Goal: Task Accomplishment & Management: Manage account settings

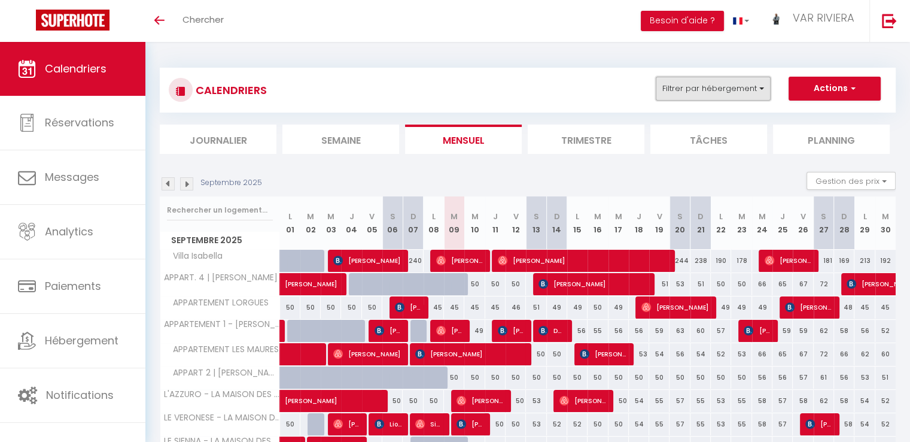
click at [720, 87] on button "Filtrer par hébergement" at bounding box center [713, 89] width 115 height 24
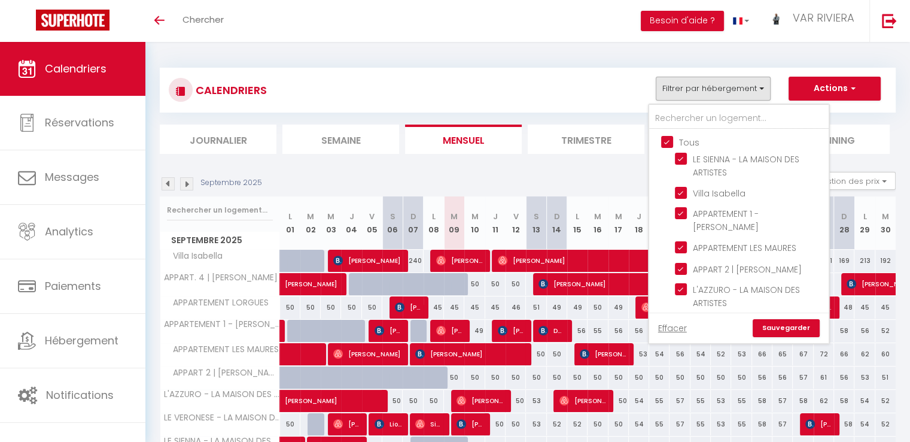
click at [665, 143] on input "Tous" at bounding box center [750, 141] width 179 height 12
checkbox input "false"
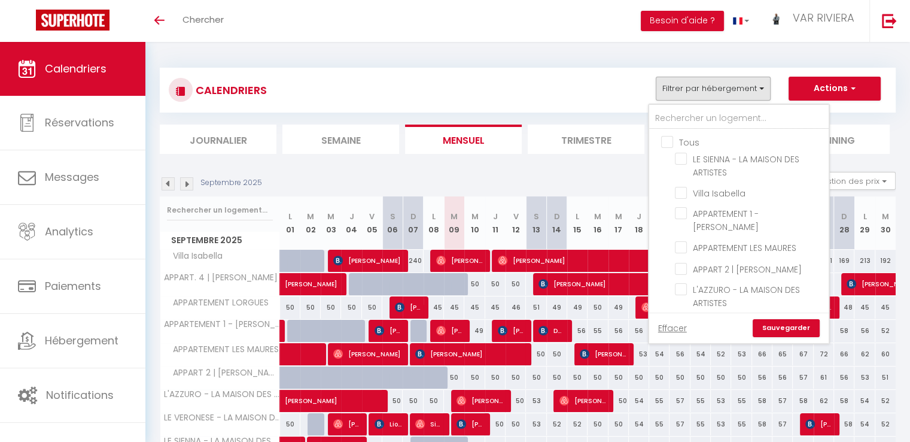
checkbox input "false"
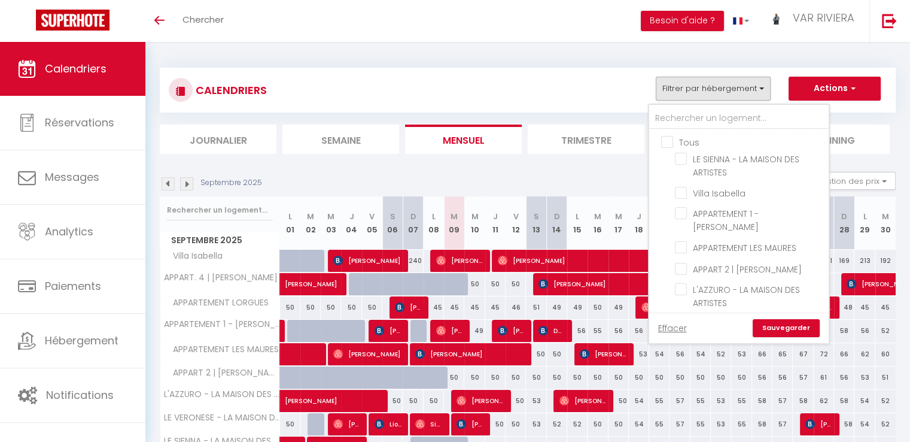
checkbox input "false"
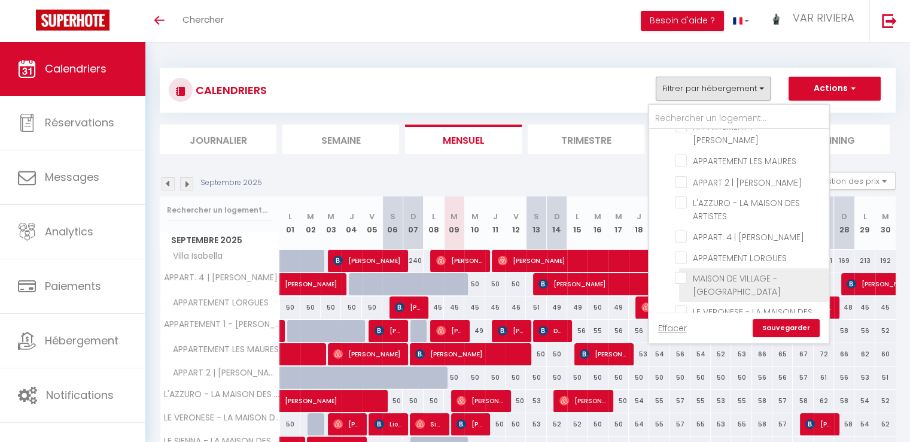
scroll to position [112, 0]
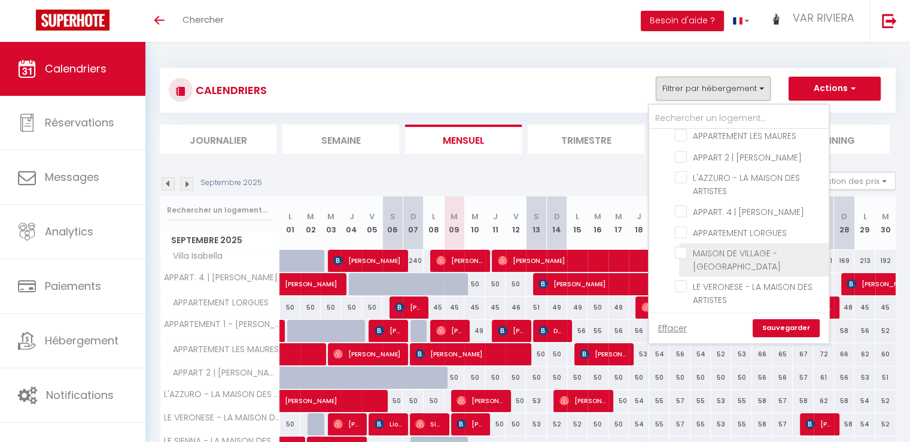
click at [732, 257] on span "MAISON DE VILLAGE - [GEOGRAPHIC_DATA]" at bounding box center [737, 259] width 88 height 25
click at [732, 257] on input "MAISON DE VILLAGE - [GEOGRAPHIC_DATA]" at bounding box center [750, 253] width 150 height 12
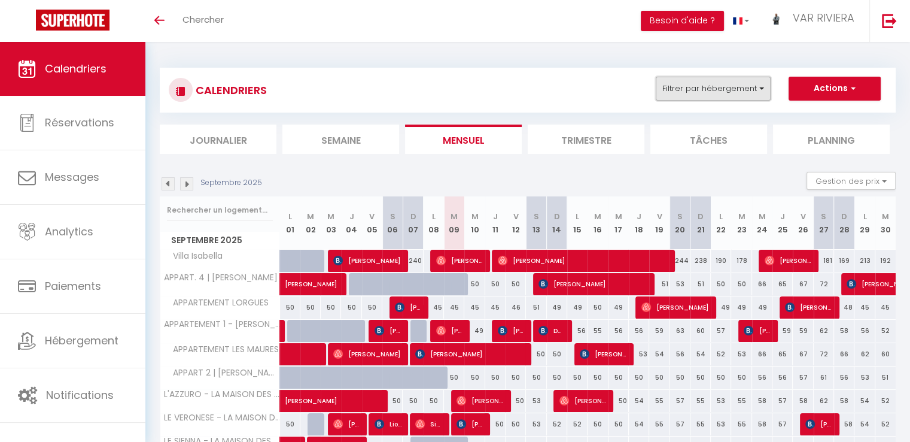
click at [679, 95] on button "Filtrer par hébergement" at bounding box center [713, 89] width 115 height 24
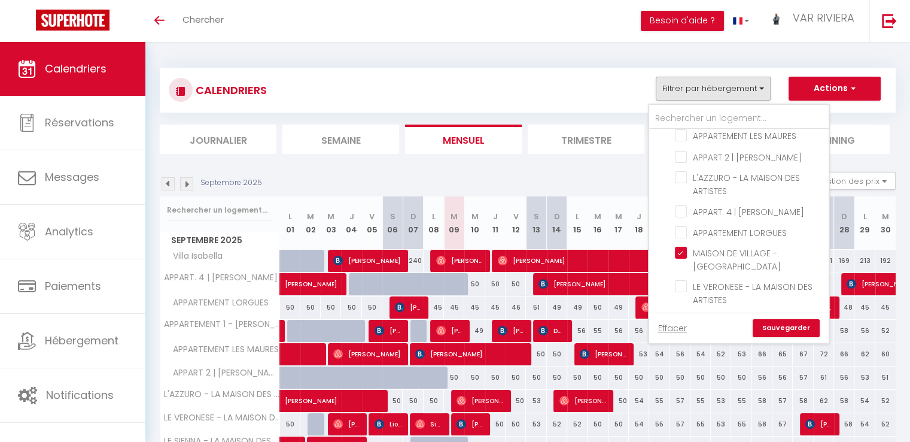
click at [794, 328] on link "Sauvegarder" at bounding box center [786, 328] width 67 height 18
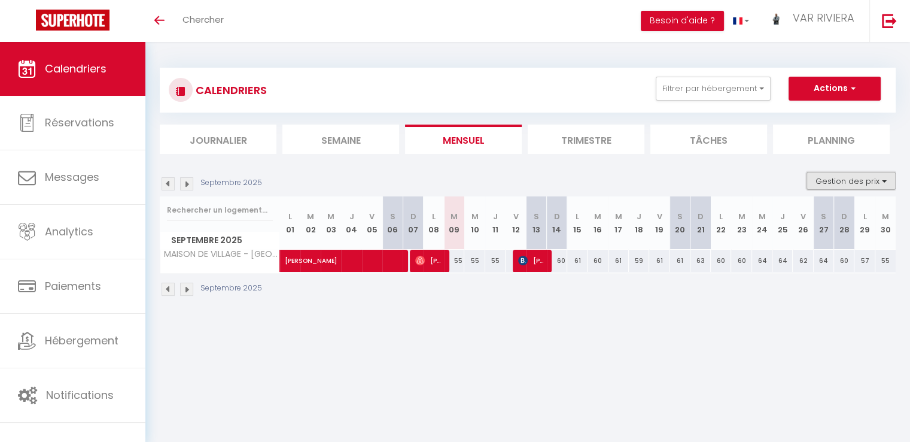
click at [843, 182] on button "Gestion des prix" at bounding box center [851, 181] width 89 height 18
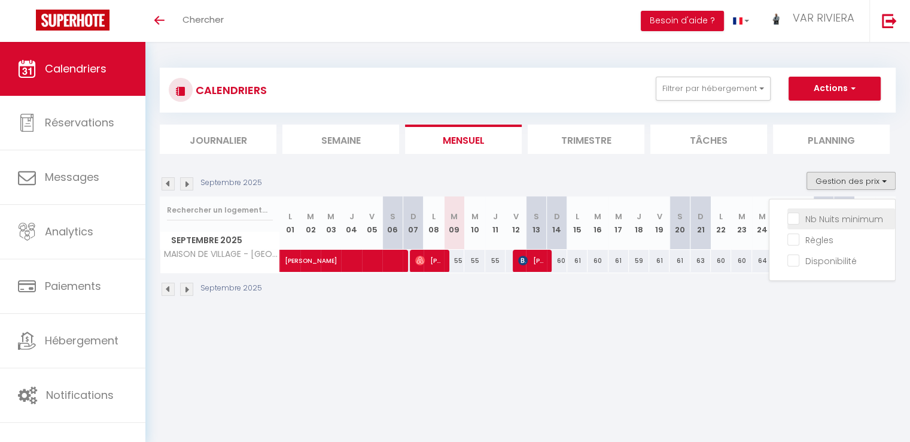
click at [830, 220] on input "Nb Nuits minimum" at bounding box center [841, 218] width 108 height 12
checkbox input "true"
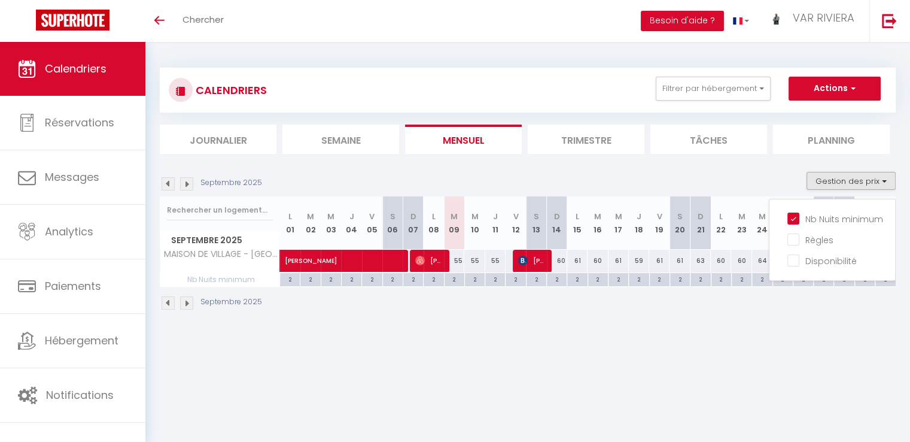
click at [187, 184] on img at bounding box center [186, 183] width 13 height 13
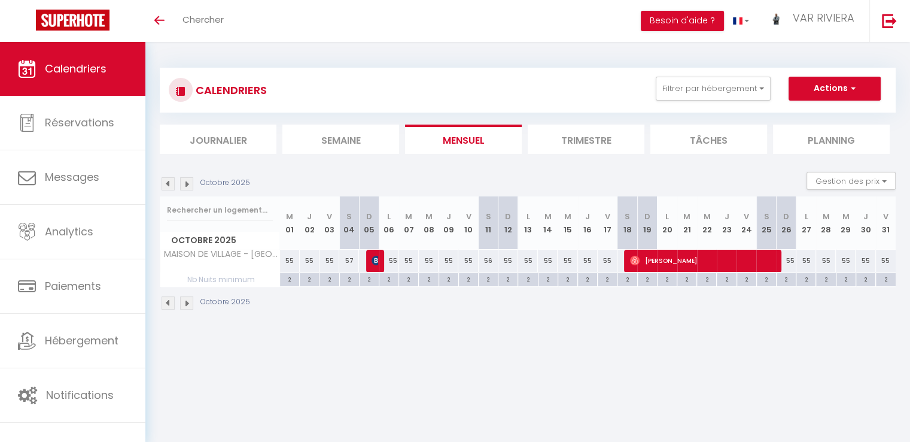
click at [187, 184] on img at bounding box center [186, 183] width 13 height 13
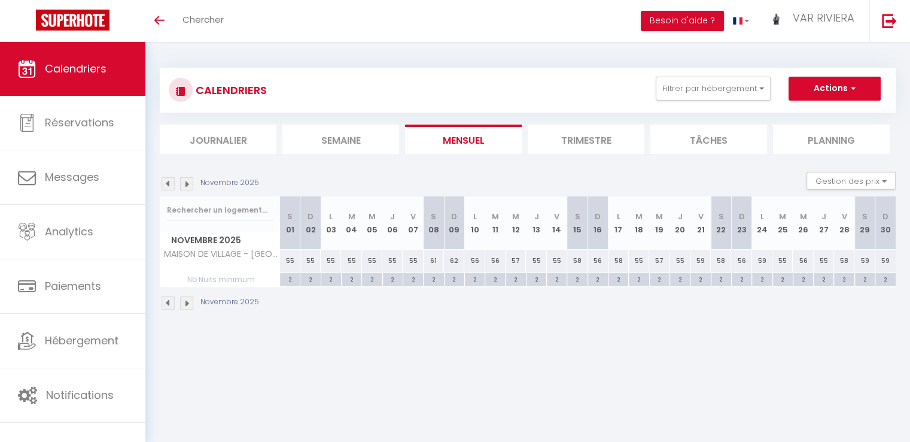
click at [187, 184] on img at bounding box center [186, 183] width 13 height 13
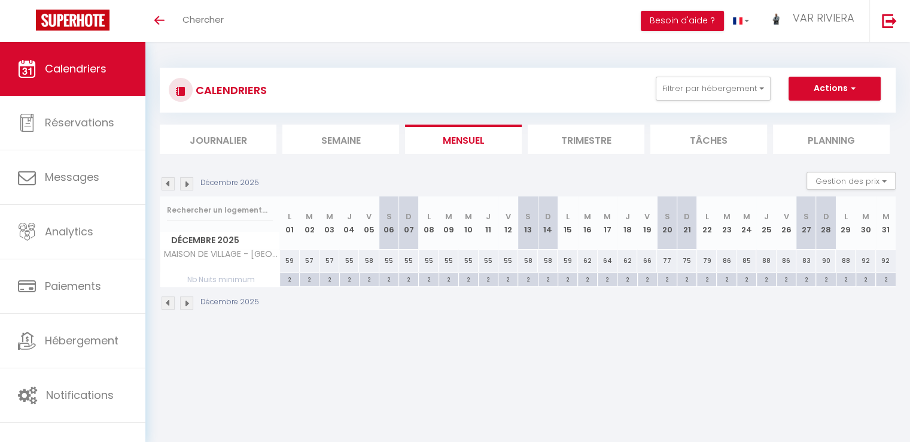
click at [187, 184] on img at bounding box center [186, 183] width 13 height 13
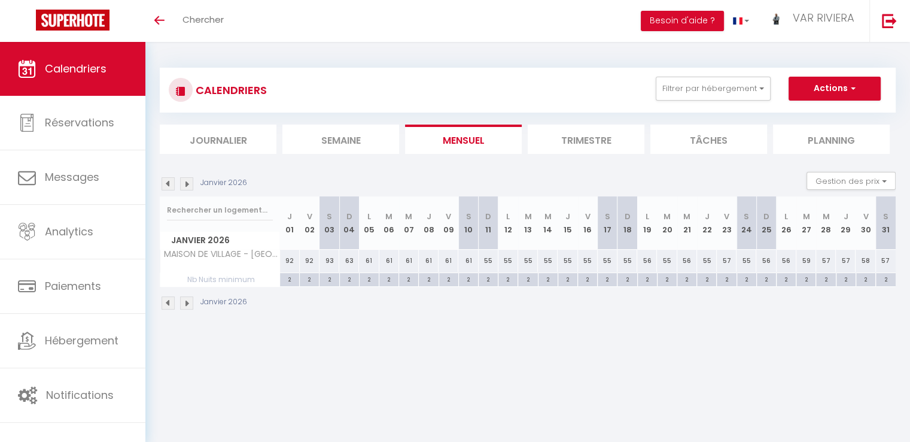
click at [187, 184] on img at bounding box center [186, 183] width 13 height 13
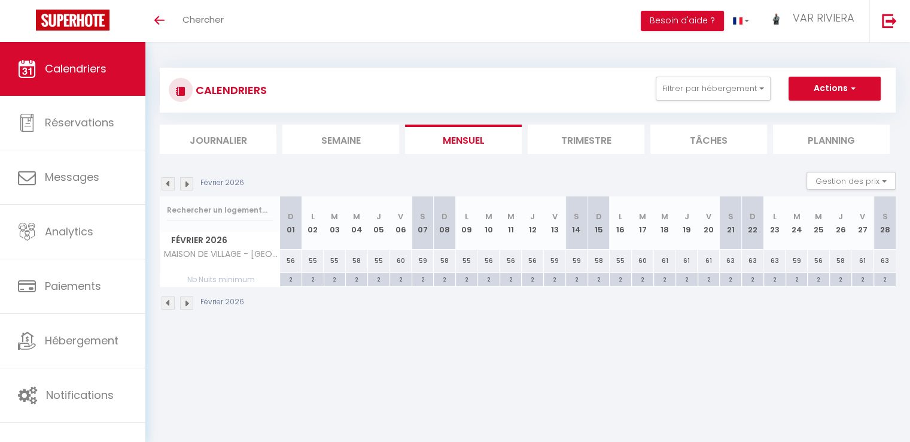
click at [187, 184] on img at bounding box center [186, 183] width 13 height 13
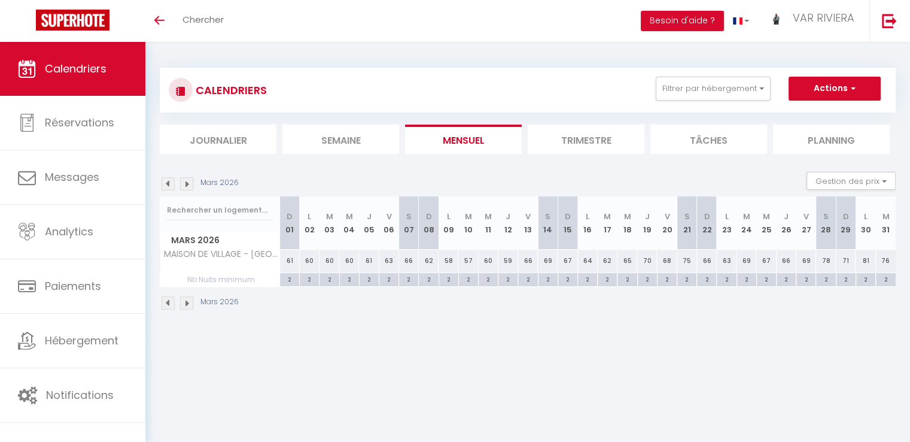
click at [187, 184] on img at bounding box center [186, 183] width 13 height 13
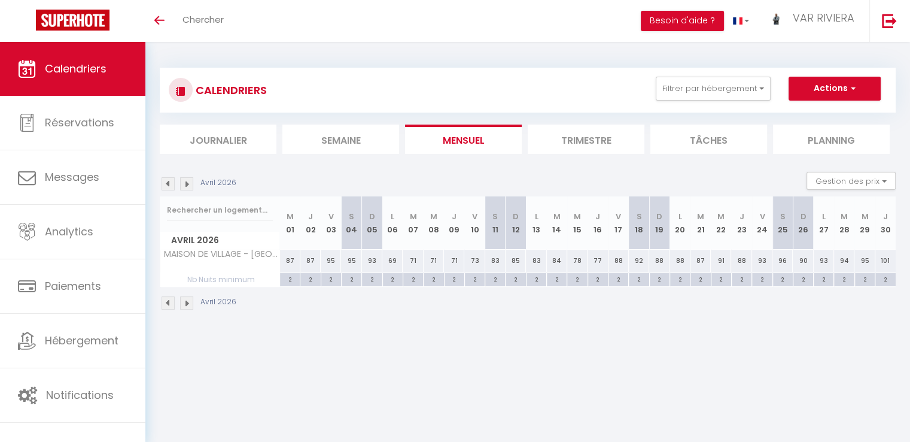
click at [187, 184] on img at bounding box center [186, 183] width 13 height 13
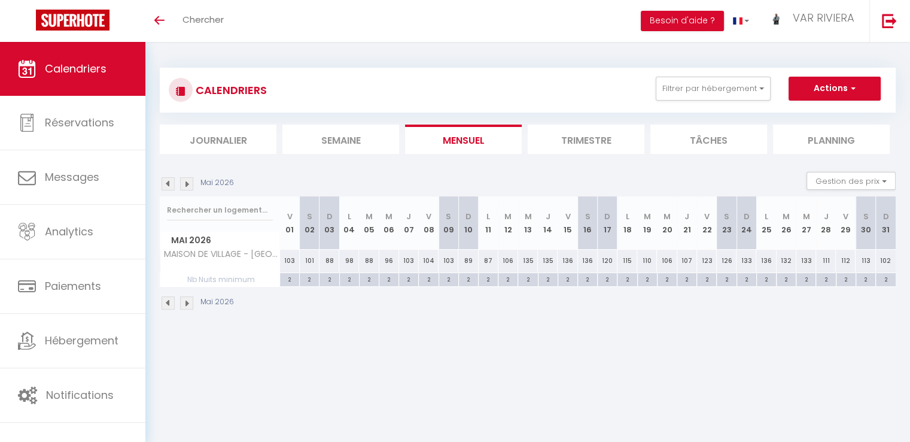
click at [187, 184] on img at bounding box center [186, 183] width 13 height 13
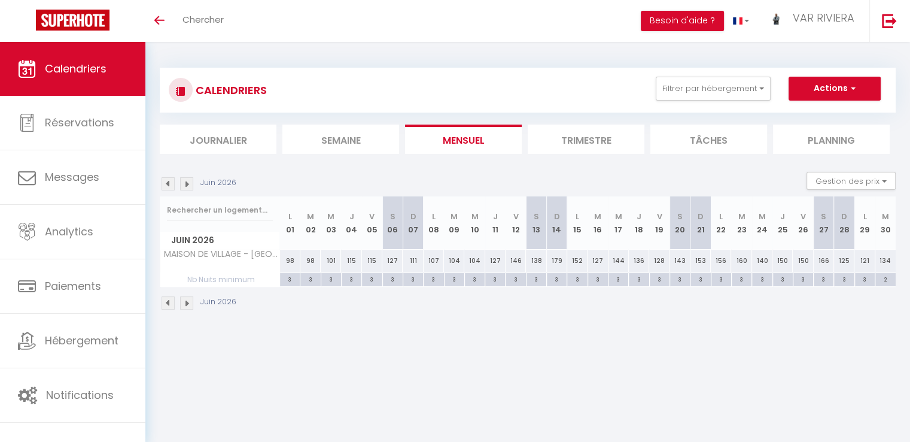
click at [187, 184] on img at bounding box center [186, 183] width 13 height 13
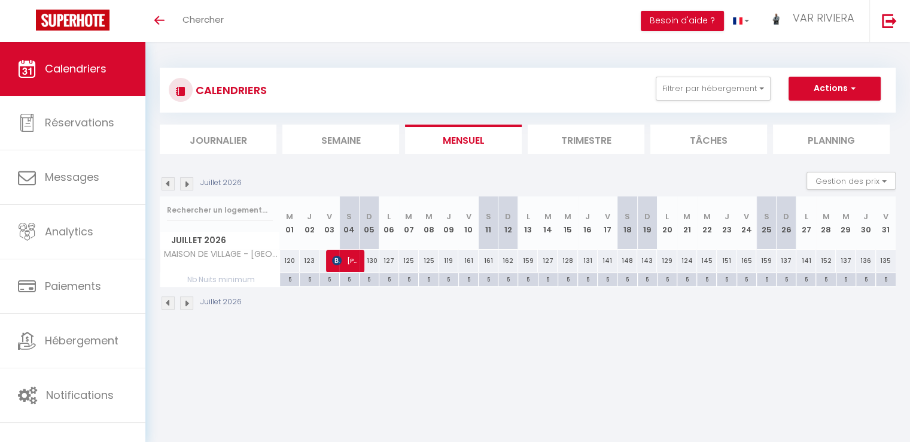
click at [371, 260] on div "130" at bounding box center [369, 260] width 20 height 22
type input "130"
type input "Dim 05 Juillet 2026"
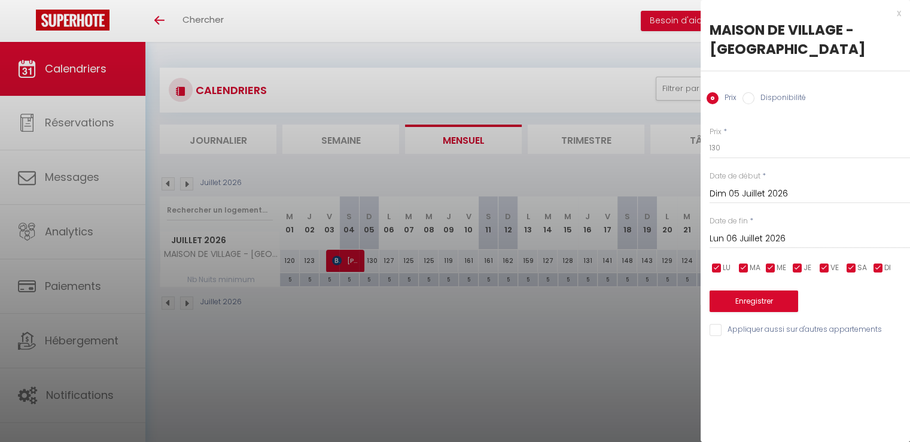
click at [754, 238] on input "Lun 06 Juillet 2026" at bounding box center [810, 239] width 200 height 16
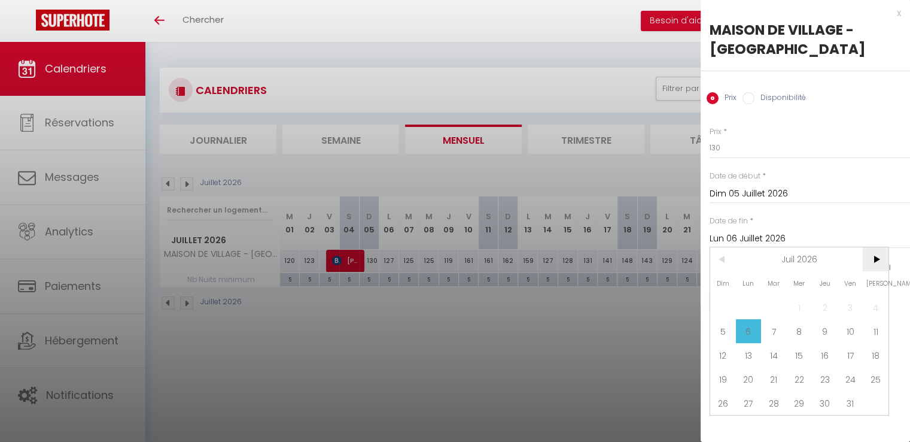
click at [881, 261] on span ">" at bounding box center [876, 259] width 26 height 24
click at [729, 400] on span "23" at bounding box center [723, 403] width 26 height 24
type input "Dim 23 Août 2026"
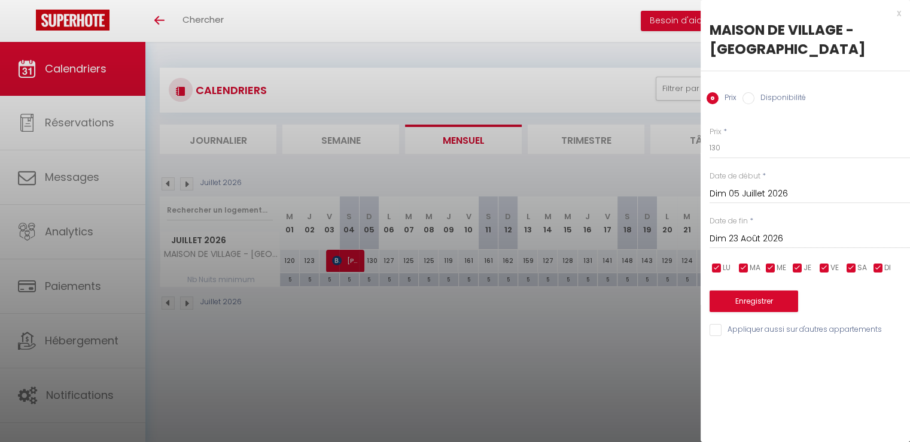
click at [897, 10] on div "x" at bounding box center [801, 13] width 200 height 14
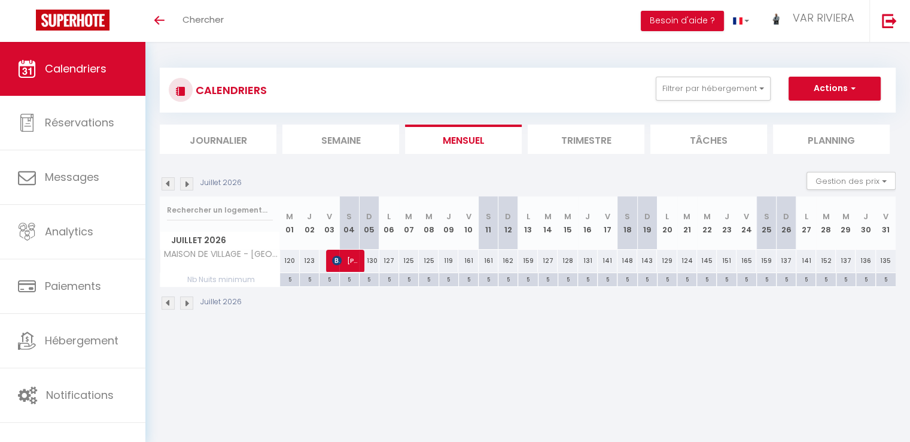
click at [168, 185] on img at bounding box center [168, 183] width 13 height 13
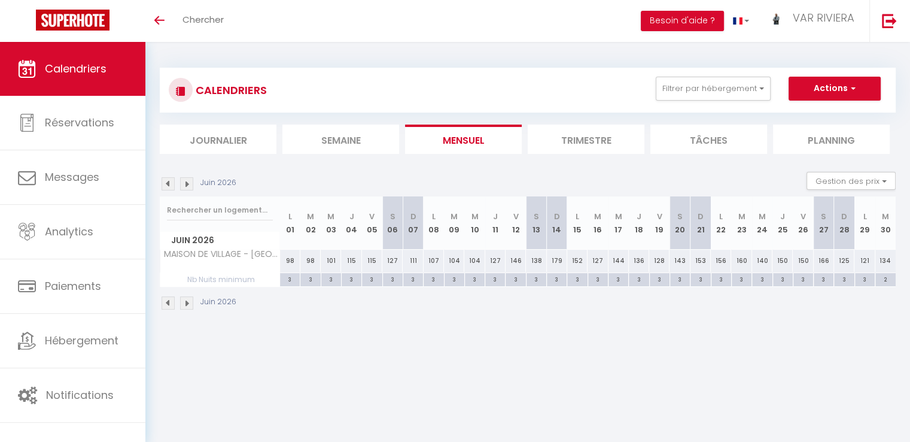
click at [189, 185] on img at bounding box center [186, 183] width 13 height 13
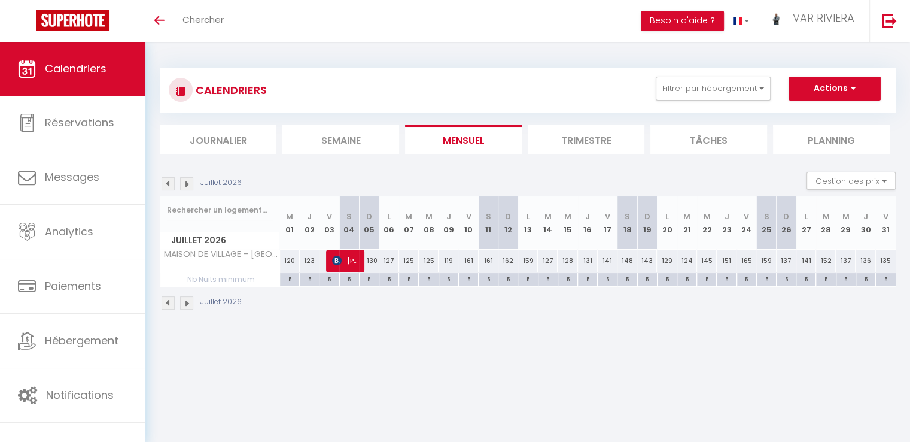
click at [189, 185] on img at bounding box center [186, 183] width 13 height 13
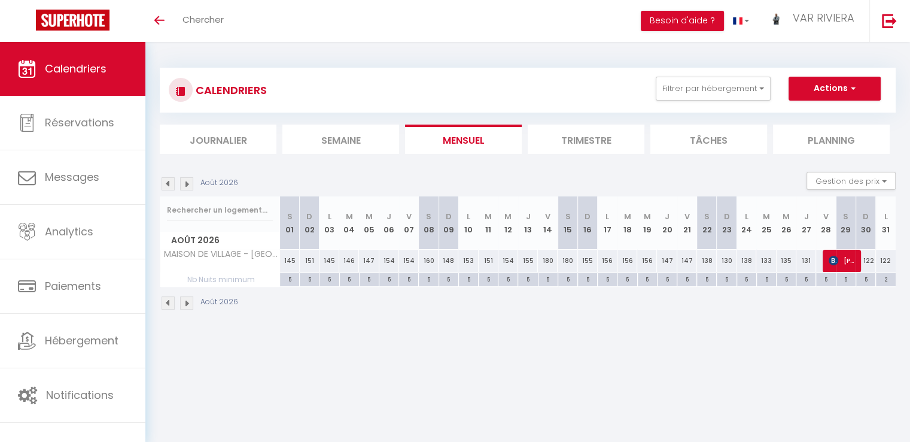
click at [188, 307] on img at bounding box center [186, 302] width 13 height 13
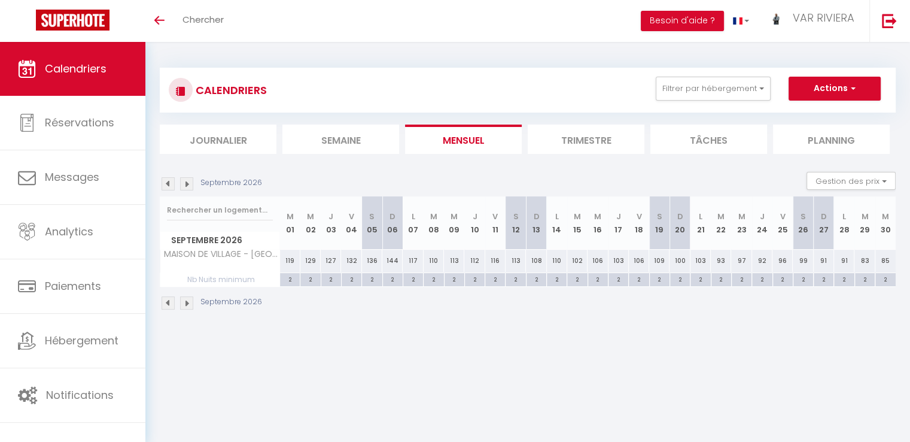
click at [169, 303] on img at bounding box center [168, 302] width 13 height 13
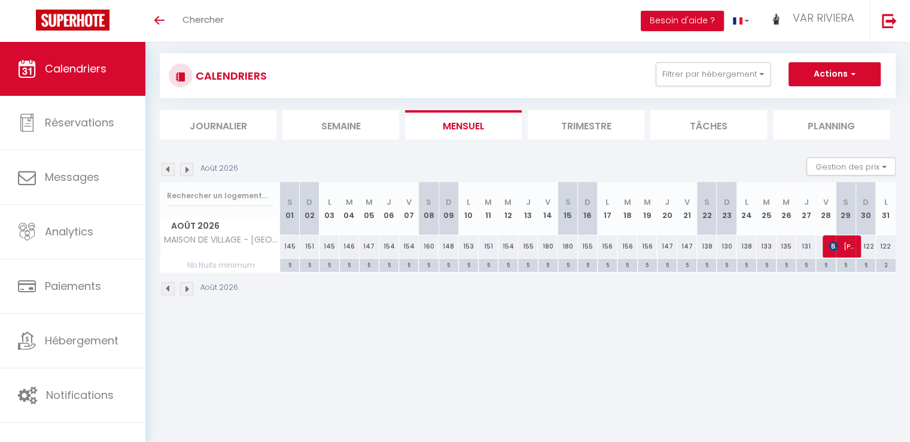
scroll to position [0, 0]
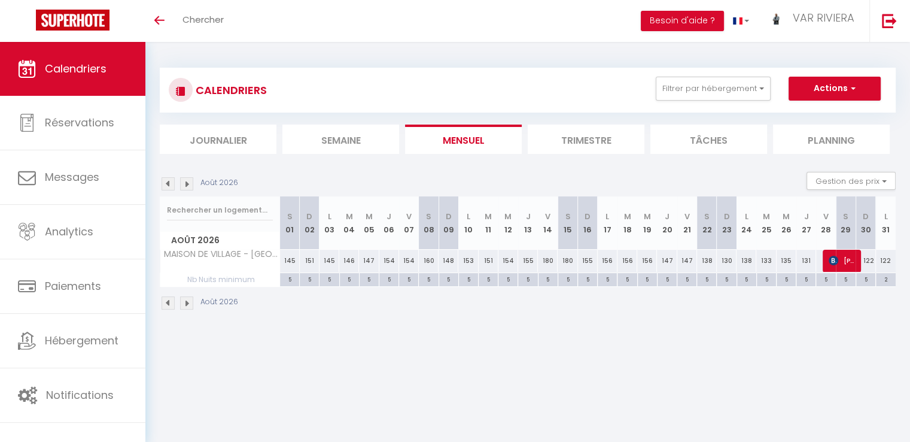
click at [93, 69] on span "Calendriers" at bounding box center [76, 68] width 62 height 15
click at [82, 22] on img at bounding box center [73, 20] width 74 height 21
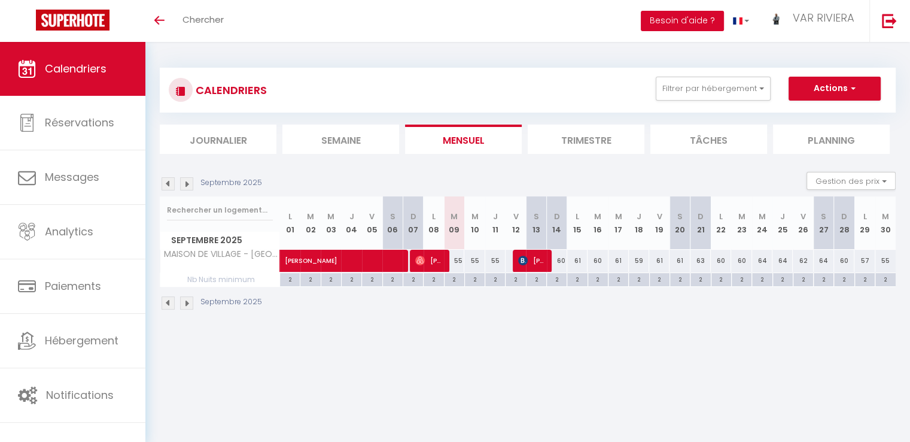
click at [687, 26] on button "Besoin d'aide ?" at bounding box center [682, 21] width 83 height 20
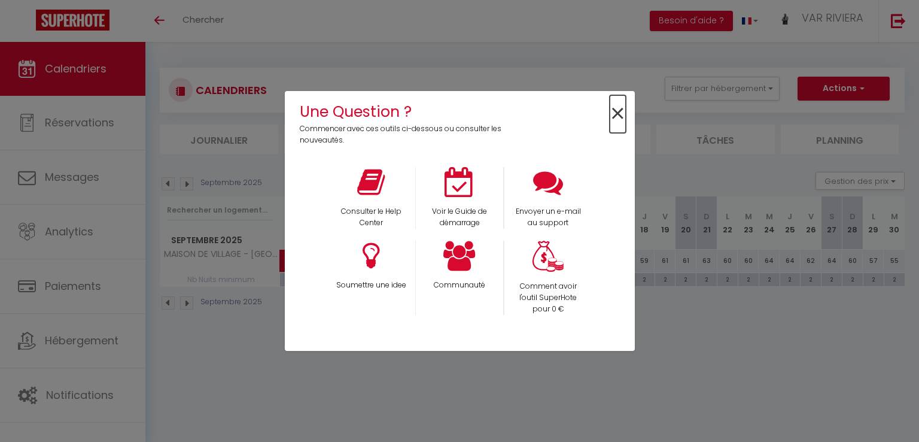
click at [614, 117] on span "×" at bounding box center [618, 114] width 16 height 38
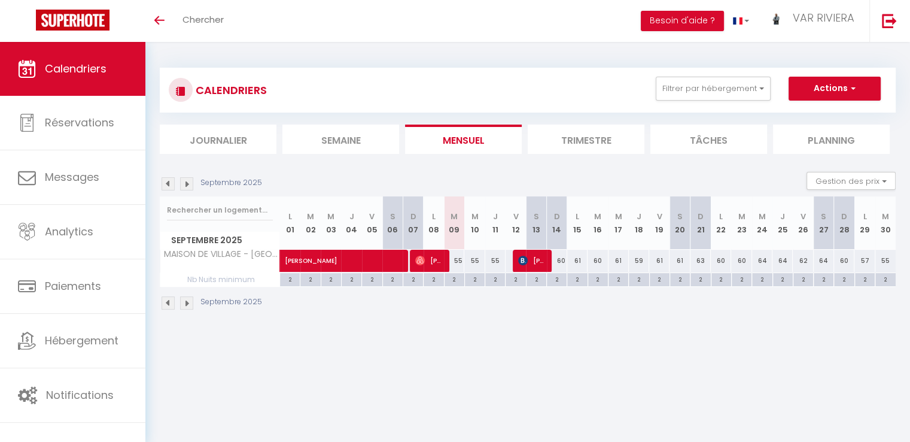
click at [189, 304] on img at bounding box center [186, 302] width 13 height 13
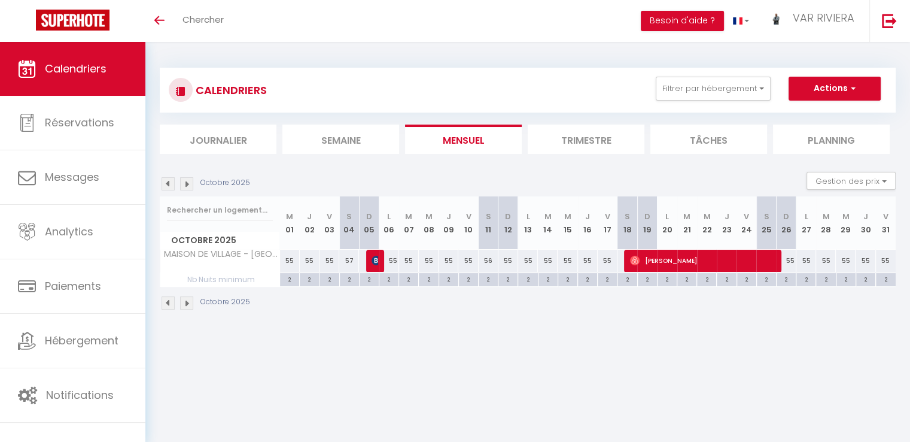
click at [189, 305] on img at bounding box center [186, 302] width 13 height 13
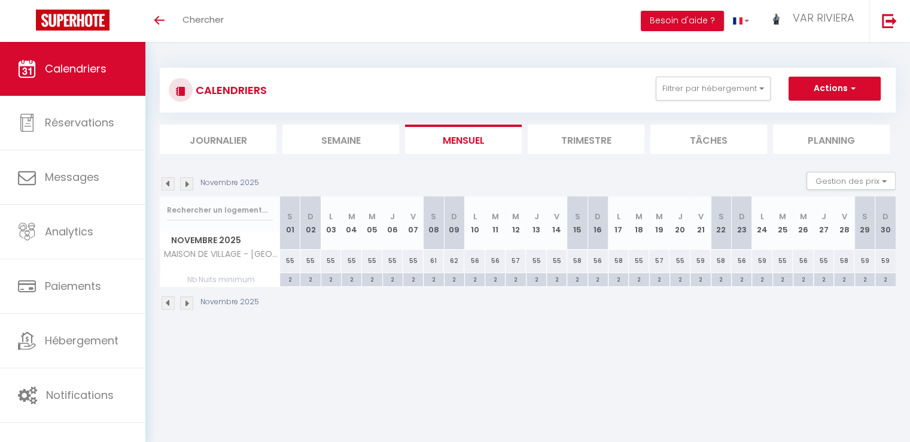
click at [189, 305] on img at bounding box center [186, 302] width 13 height 13
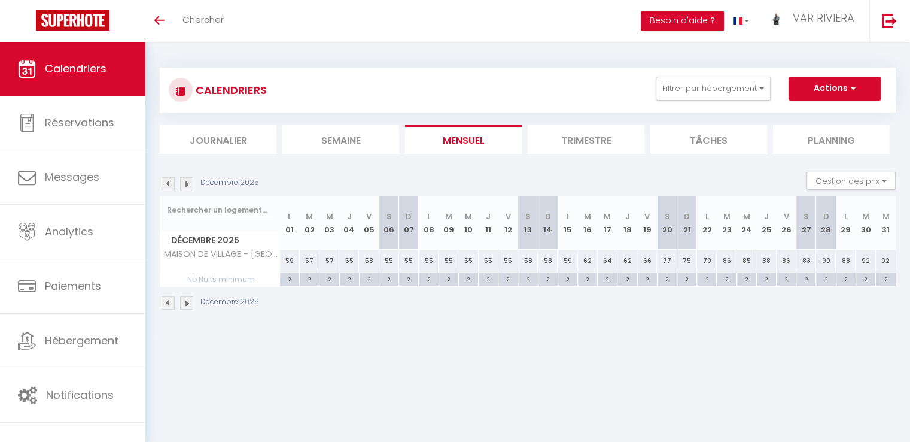
click at [189, 305] on img at bounding box center [186, 302] width 13 height 13
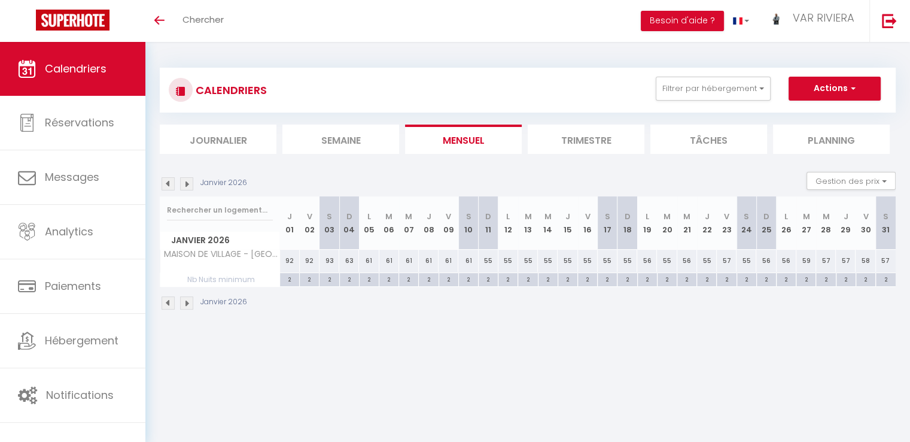
click at [189, 305] on img at bounding box center [186, 302] width 13 height 13
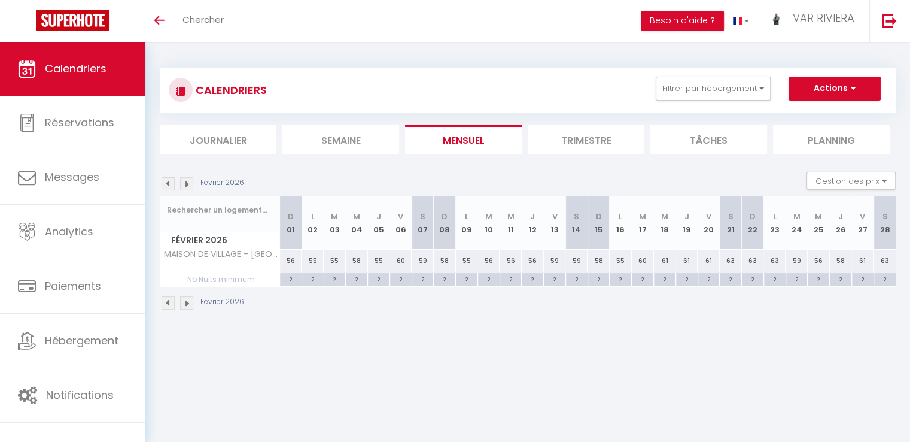
click at [190, 305] on img at bounding box center [186, 302] width 13 height 13
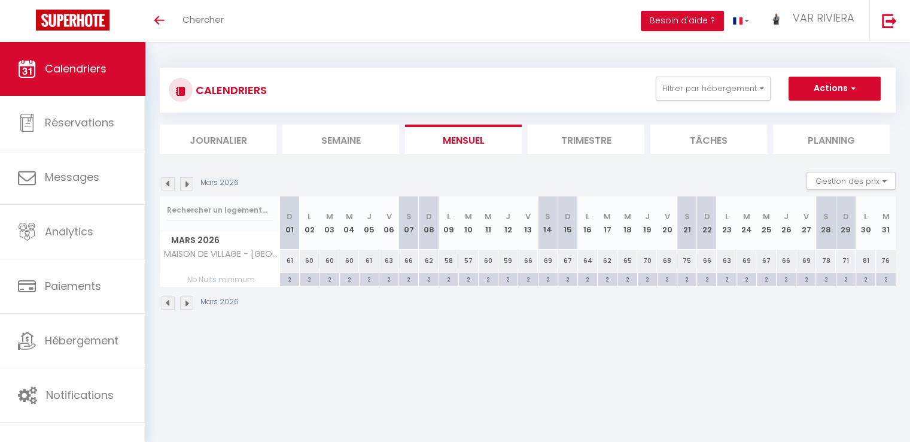
click at [191, 306] on img at bounding box center [186, 302] width 13 height 13
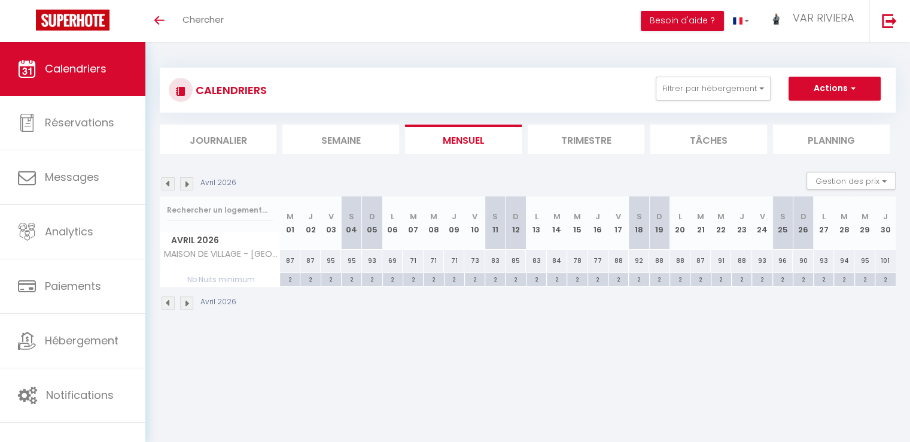
click at [182, 179] on img at bounding box center [186, 183] width 13 height 13
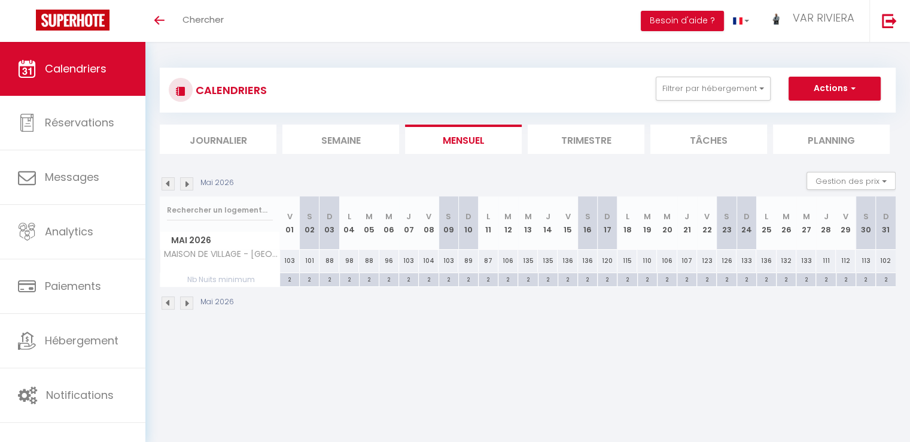
click at [184, 182] on img at bounding box center [186, 183] width 13 height 13
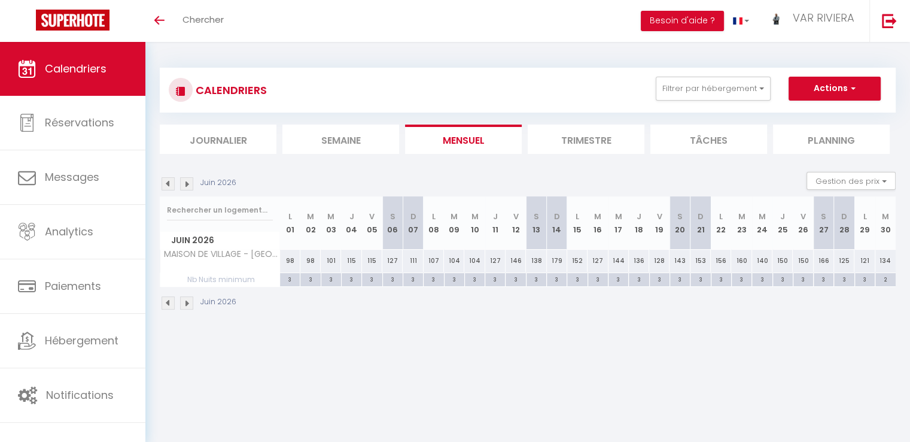
click at [184, 182] on img at bounding box center [186, 183] width 13 height 13
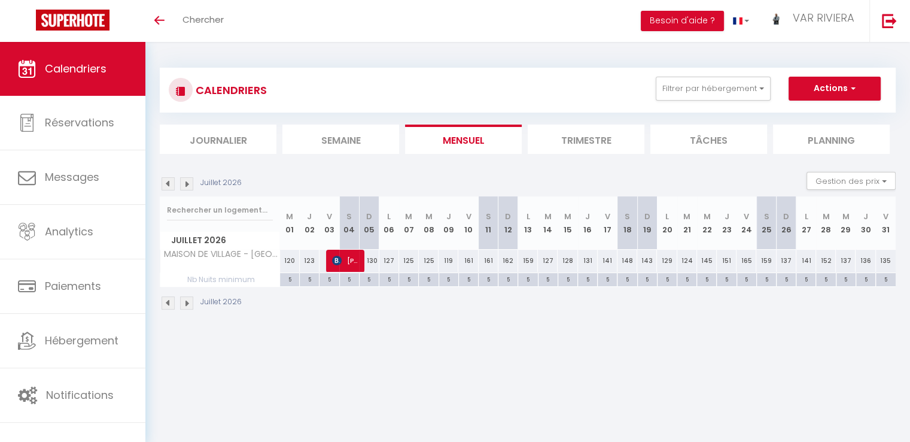
click at [184, 182] on img at bounding box center [186, 183] width 13 height 13
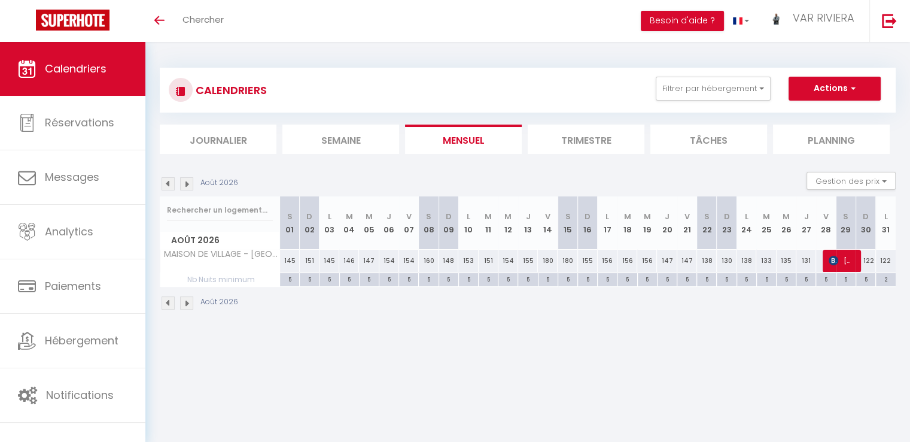
click at [184, 182] on img at bounding box center [186, 183] width 13 height 13
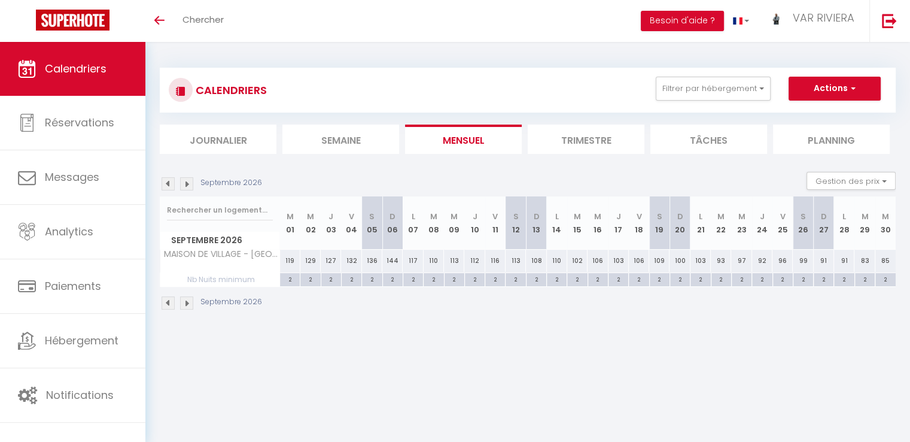
click at [169, 183] on img at bounding box center [168, 183] width 13 height 13
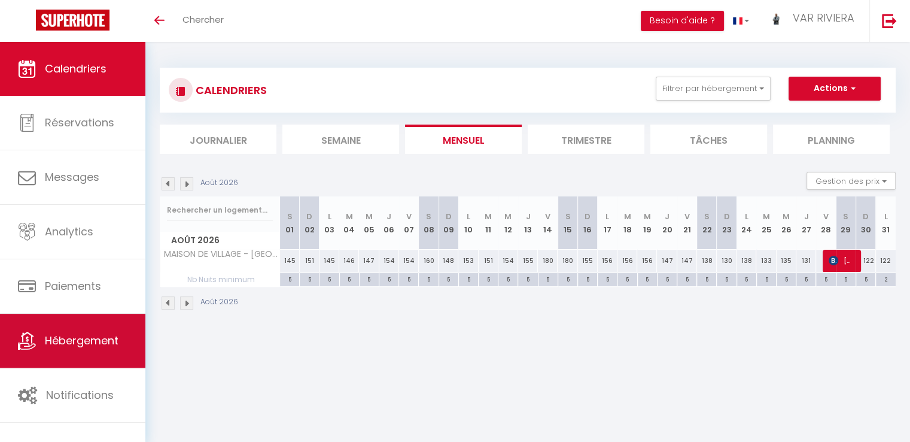
click at [83, 348] on link "Hébergement" at bounding box center [72, 341] width 145 height 54
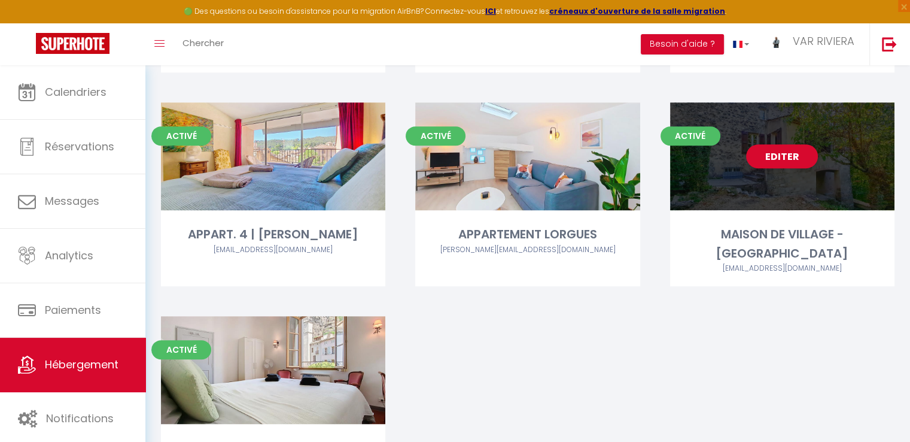
scroll to position [479, 0]
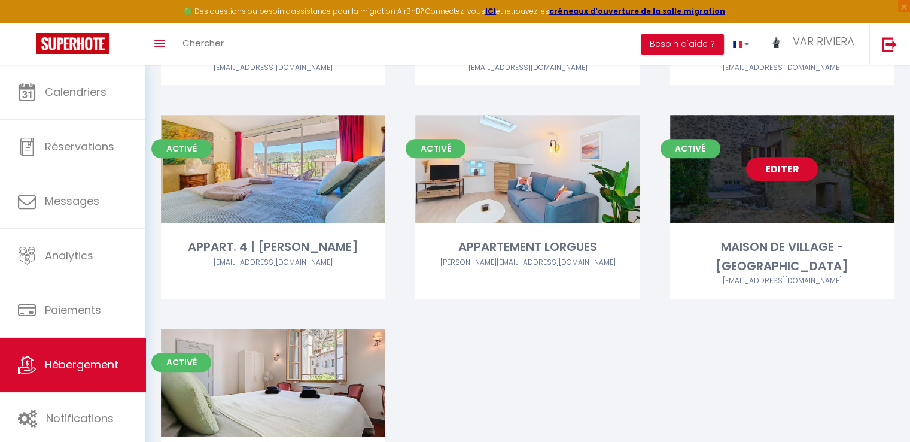
click at [783, 166] on link "Editer" at bounding box center [782, 169] width 72 height 24
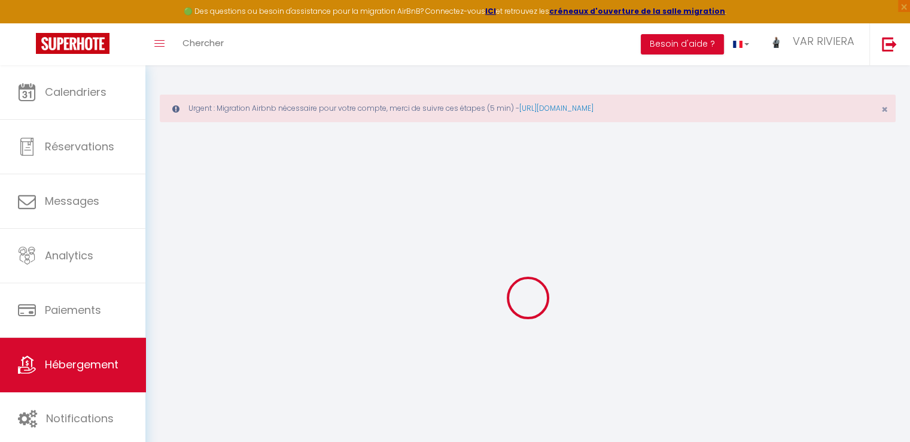
select select "+ 20 %"
select select "+ 21 %"
select select "16:00"
select select "23:45"
select select "10:00"
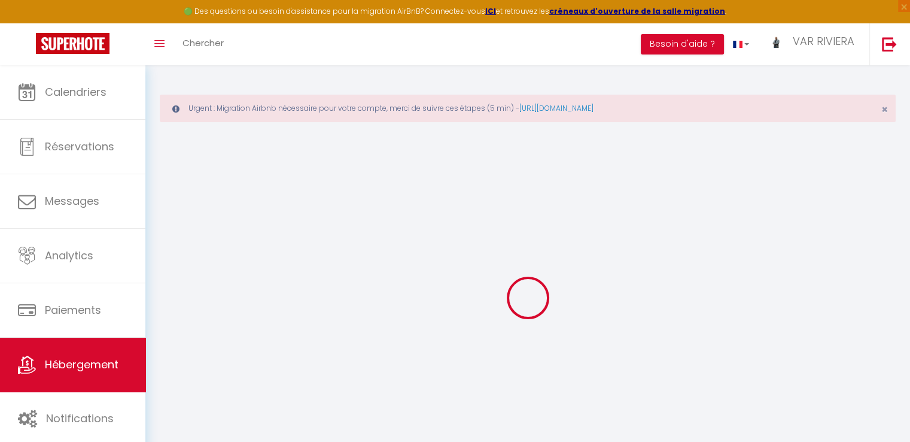
select select "30"
select select "120"
select select
checkbox input "false"
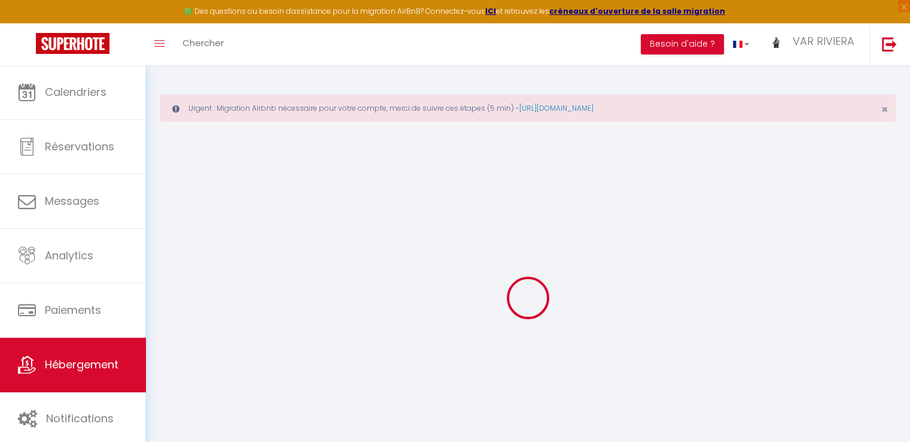
checkbox input "false"
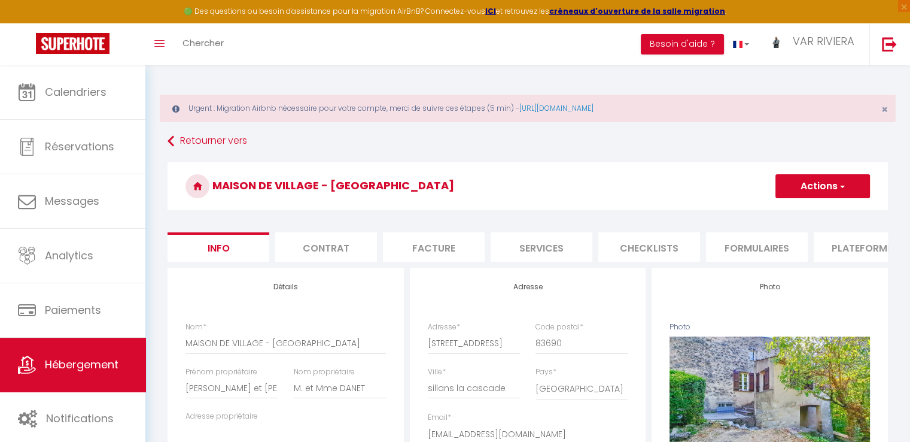
click at [842, 246] on li "Plateformes" at bounding box center [865, 246] width 102 height 29
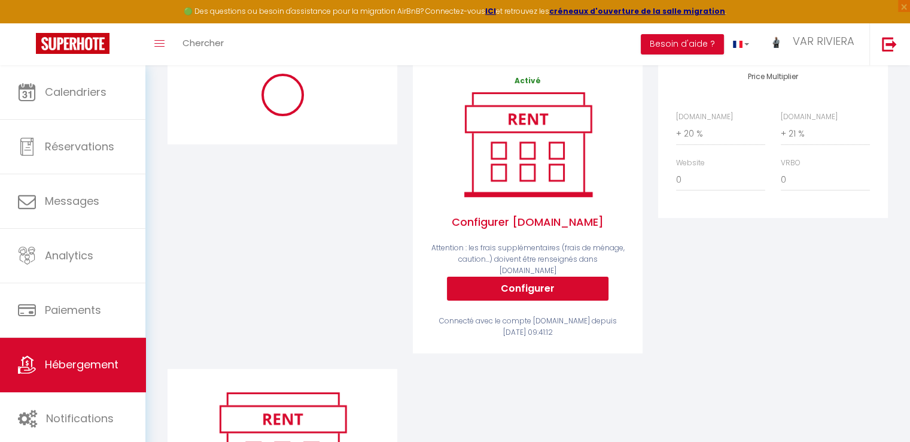
scroll to position [239, 0]
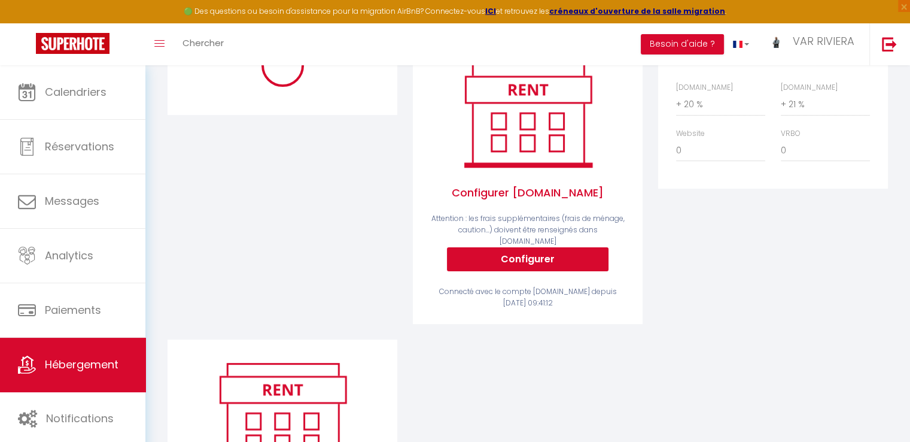
select select "365"
select select "EUR"
select select
select select "11363-1481651161828401672"
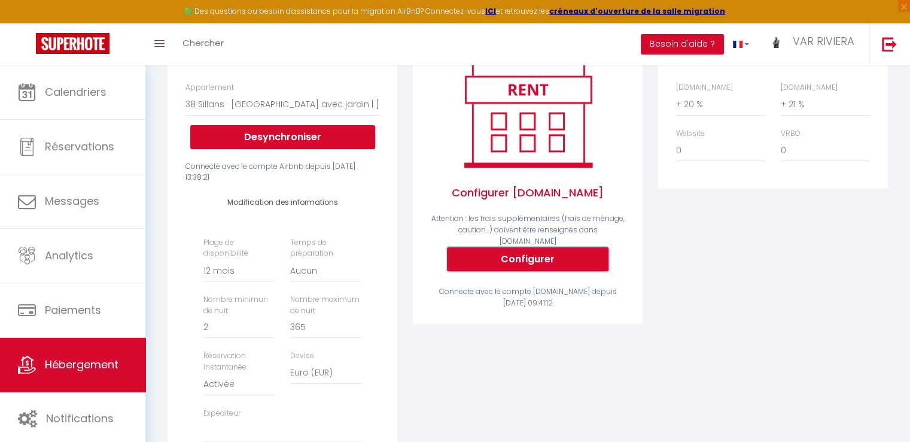
click at [584, 260] on button "Configurer" at bounding box center [528, 259] width 162 height 24
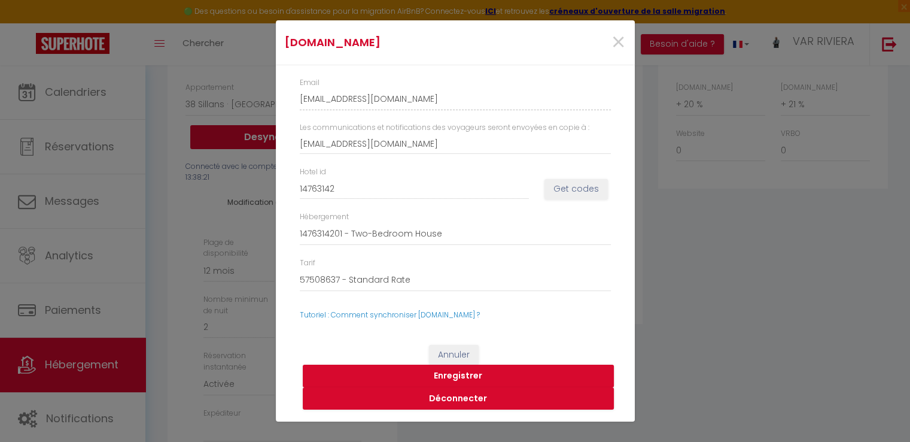
select select
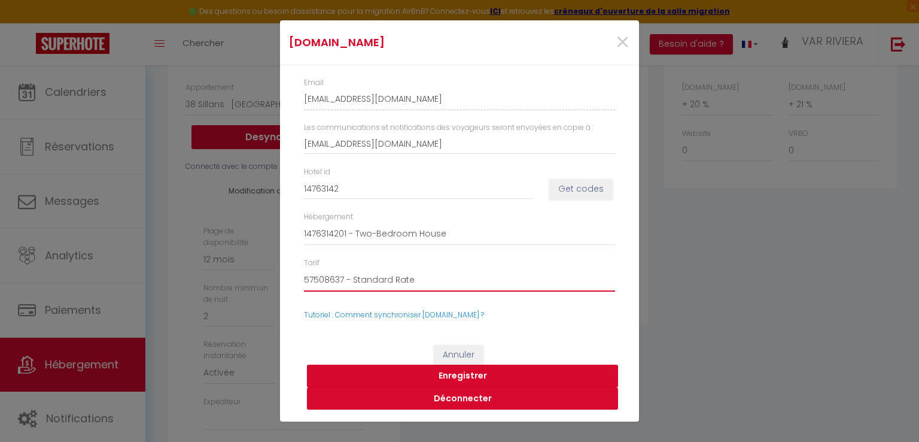
click at [561, 273] on select "57508637 - Standard Rate 57508640 - Weekly Rate-Two-Bedroom House-1476314201" at bounding box center [459, 280] width 311 height 23
click at [698, 257] on div "Booking.com × Email var-riviera-conciergerie-iad8uvze_property@reply.superhote.…" at bounding box center [459, 221] width 919 height 442
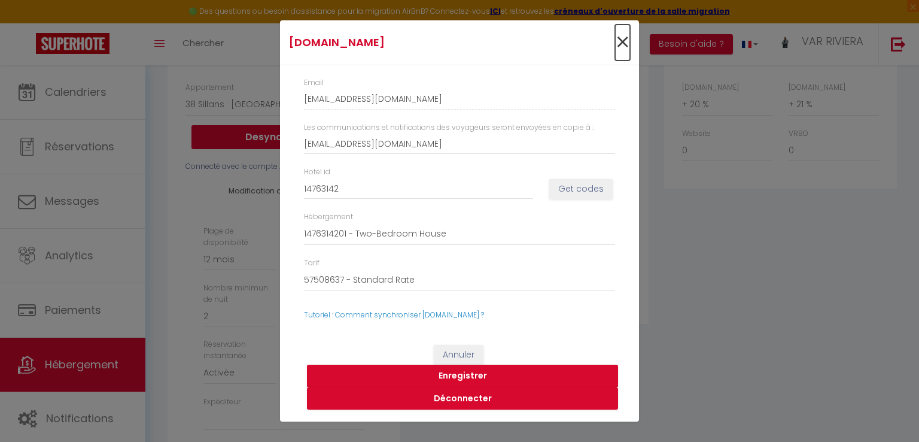
click at [625, 46] on span "×" at bounding box center [622, 43] width 15 height 36
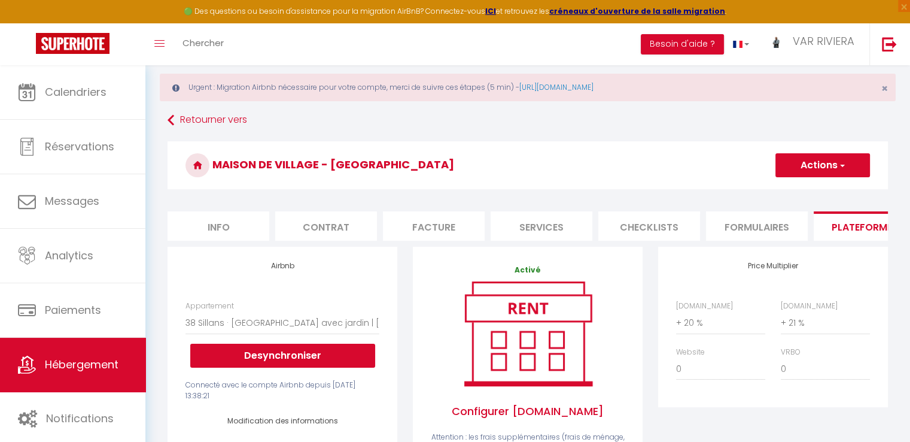
scroll to position [0, 0]
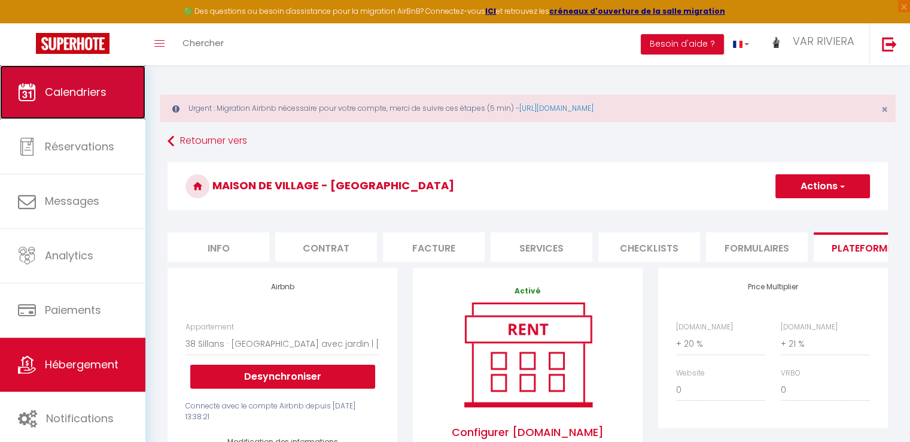
click at [80, 95] on span "Calendriers" at bounding box center [76, 91] width 62 height 15
